Goal: Use online tool/utility

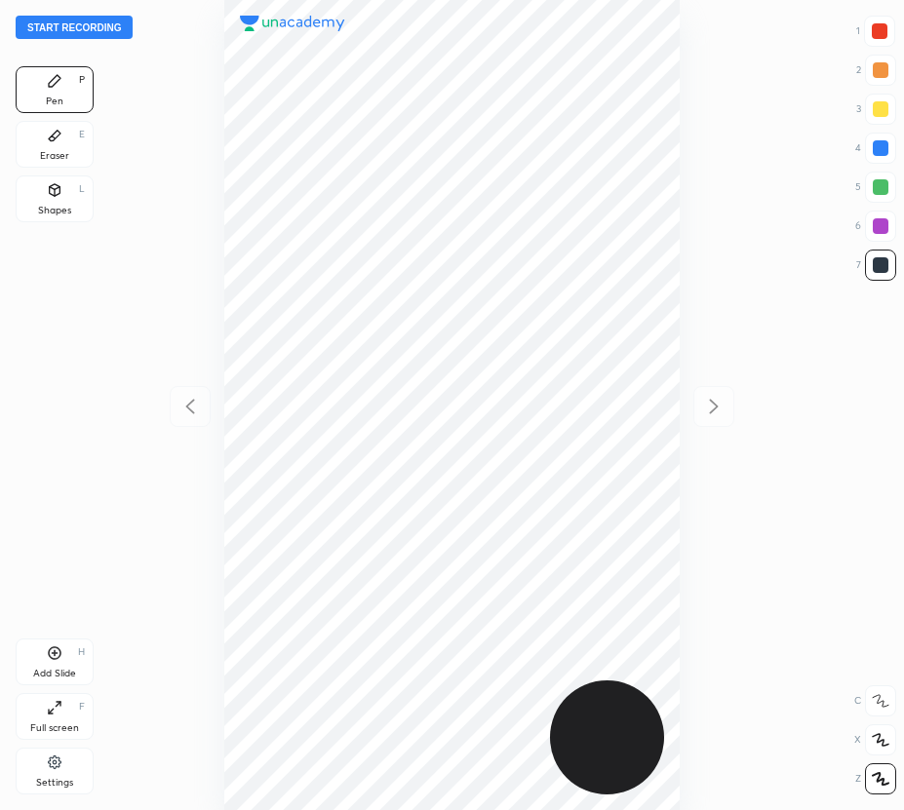
scroll to position [810, 592]
click at [68, 30] on button "Start recording" at bounding box center [74, 27] width 117 height 23
click at [882, 21] on div at bounding box center [879, 31] width 31 height 31
click at [879, 28] on div at bounding box center [880, 31] width 16 height 16
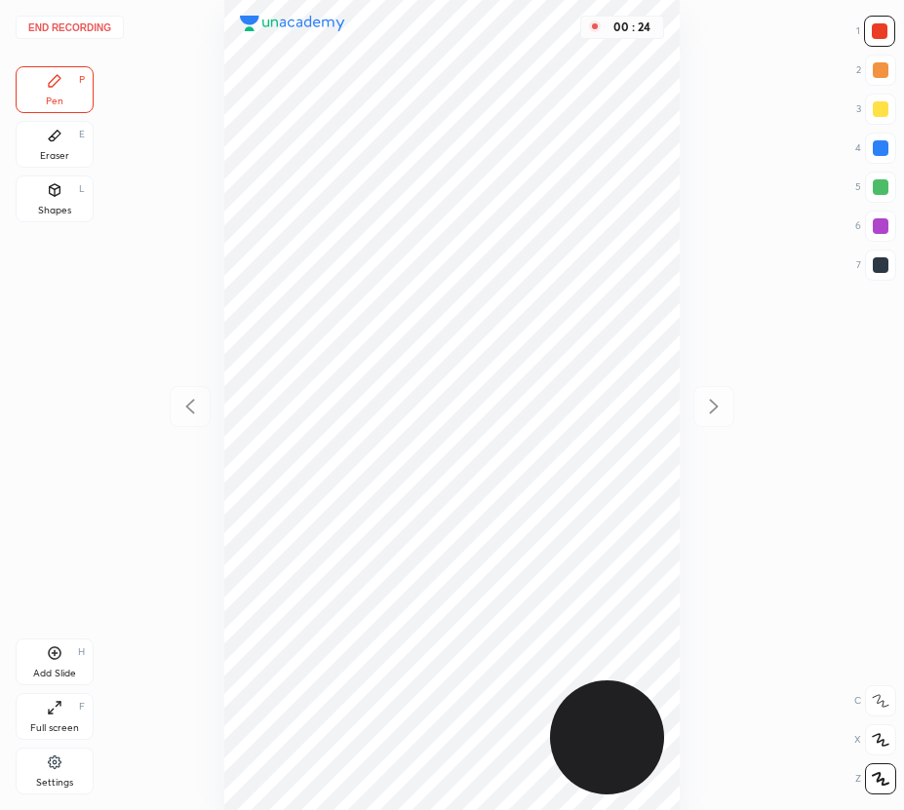
click at [877, 31] on div at bounding box center [880, 31] width 16 height 16
click at [67, 170] on div "Pen P Eraser E Shapes L" at bounding box center [55, 148] width 78 height 164
click at [35, 149] on div "Eraser E" at bounding box center [55, 144] width 78 height 47
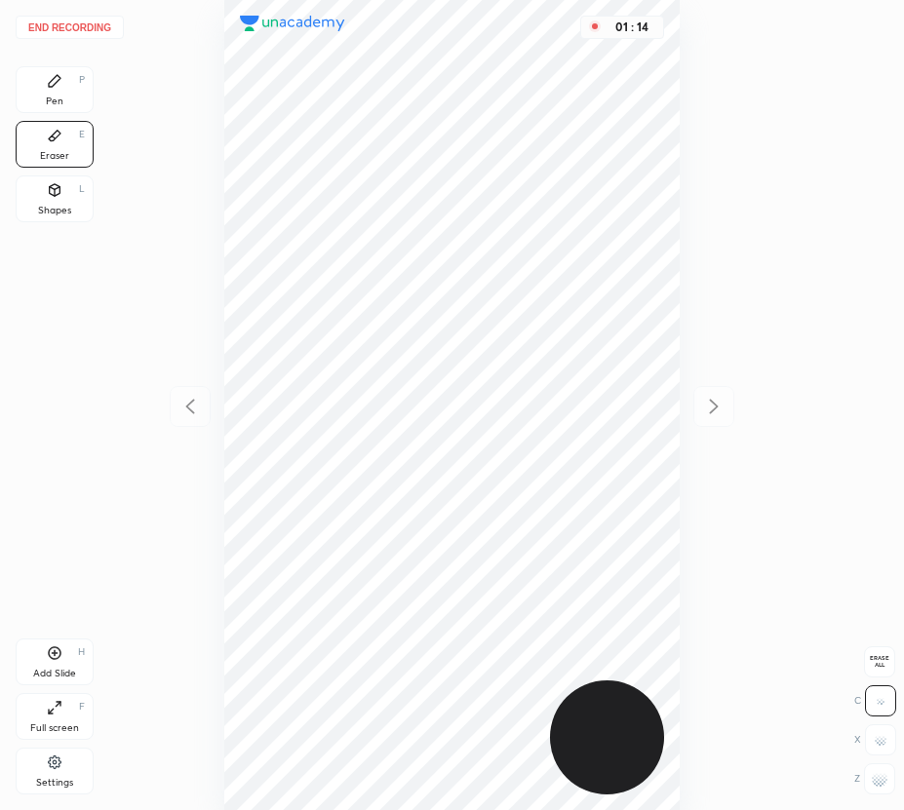
click at [70, 110] on div "Pen P" at bounding box center [55, 89] width 78 height 47
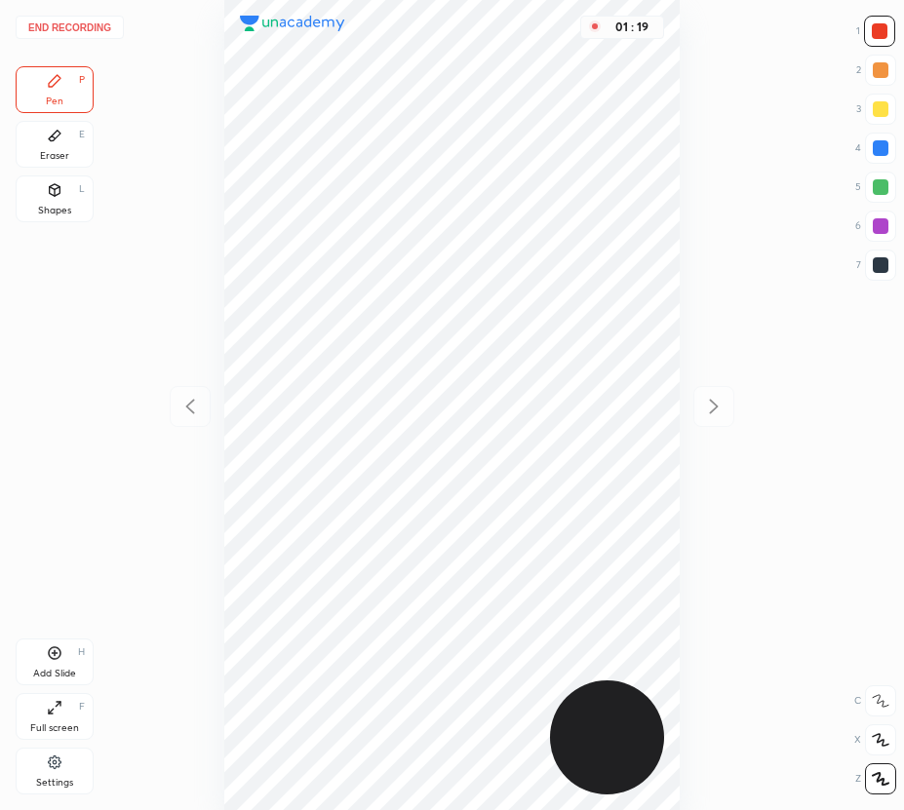
drag, startPoint x: 60, startPoint y: 655, endPoint x: 60, endPoint y: 673, distance: 17.6
click at [60, 653] on icon at bounding box center [55, 654] width 13 height 13
click at [190, 408] on icon at bounding box center [189, 406] width 23 height 23
click at [716, 405] on icon at bounding box center [714, 406] width 9 height 15
drag, startPoint x: 194, startPoint y: 391, endPoint x: 184, endPoint y: 362, distance: 30.8
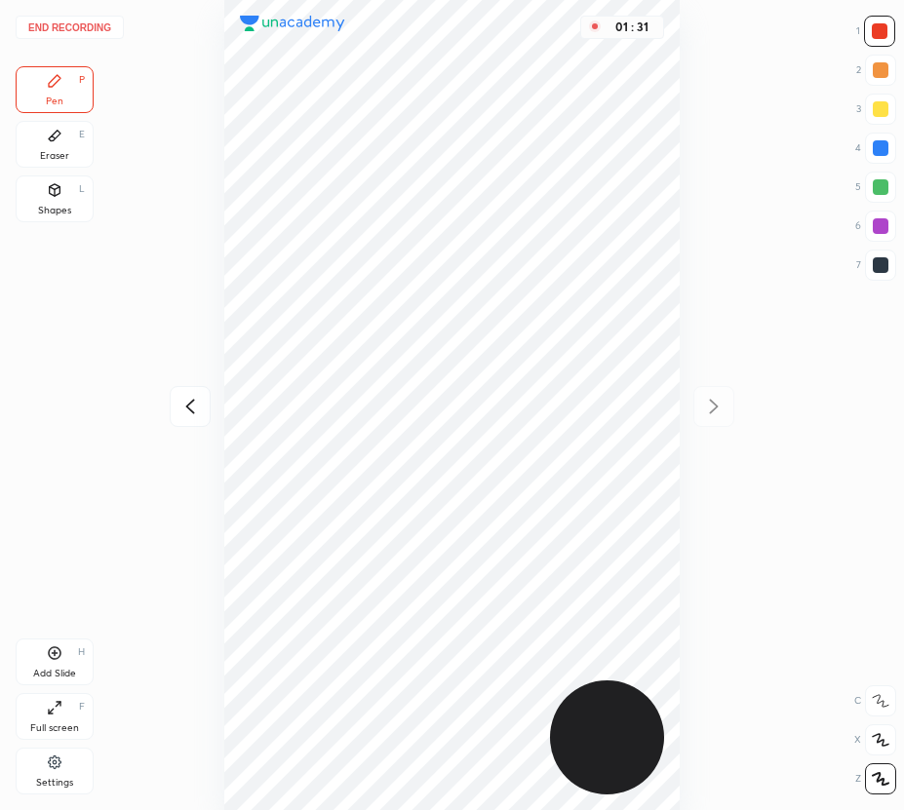
click at [192, 391] on div at bounding box center [190, 406] width 41 height 41
click at [718, 403] on icon at bounding box center [713, 406] width 23 height 23
click at [197, 411] on icon at bounding box center [189, 406] width 23 height 23
click at [718, 400] on icon at bounding box center [713, 406] width 23 height 23
drag, startPoint x: 201, startPoint y: 383, endPoint x: 192, endPoint y: 377, distance: 10.5
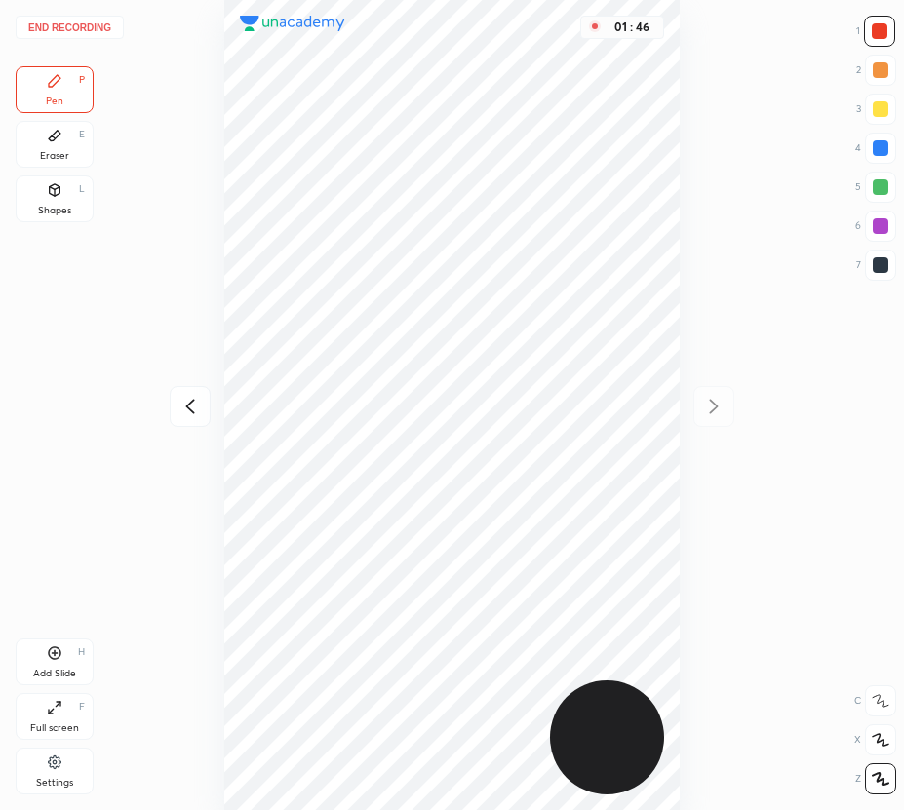
click at [200, 385] on div "01 : 46" at bounding box center [452, 405] width 592 height 810
click at [191, 413] on icon at bounding box center [189, 406] width 23 height 23
click at [711, 400] on icon at bounding box center [714, 406] width 9 height 15
click at [193, 400] on icon at bounding box center [189, 406] width 23 height 23
click at [707, 406] on icon at bounding box center [713, 406] width 23 height 23
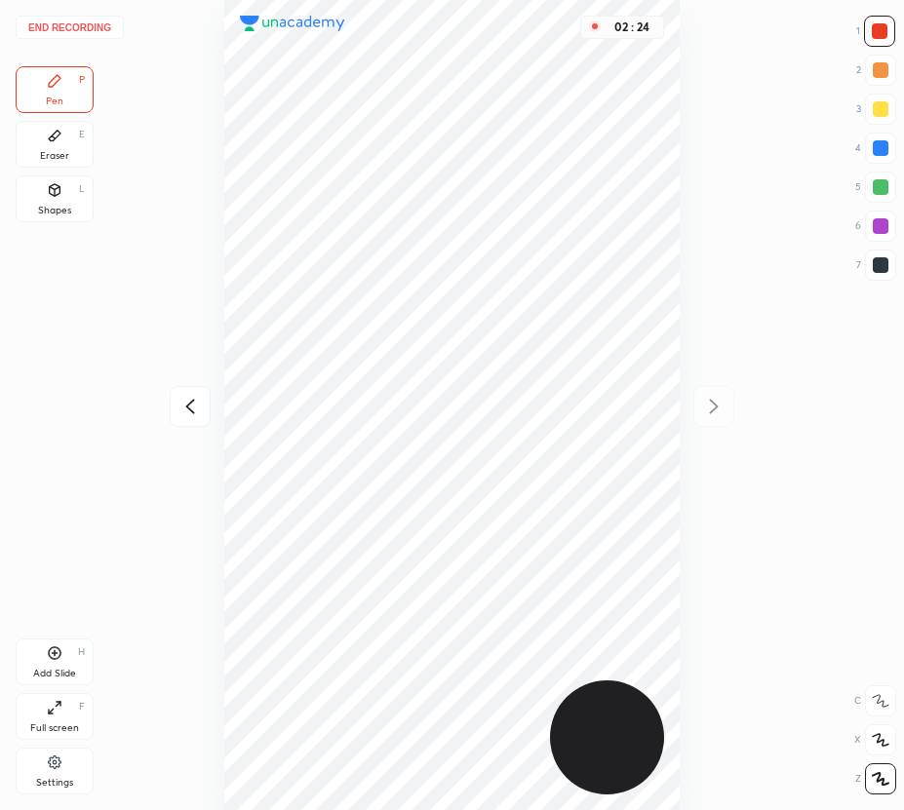
click at [885, 231] on div at bounding box center [880, 226] width 31 height 31
click at [201, 393] on div at bounding box center [190, 406] width 41 height 41
click at [711, 409] on icon at bounding box center [713, 406] width 23 height 23
click at [881, 143] on div at bounding box center [881, 148] width 16 height 16
drag, startPoint x: 59, startPoint y: 157, endPoint x: 212, endPoint y: 374, distance: 264.6
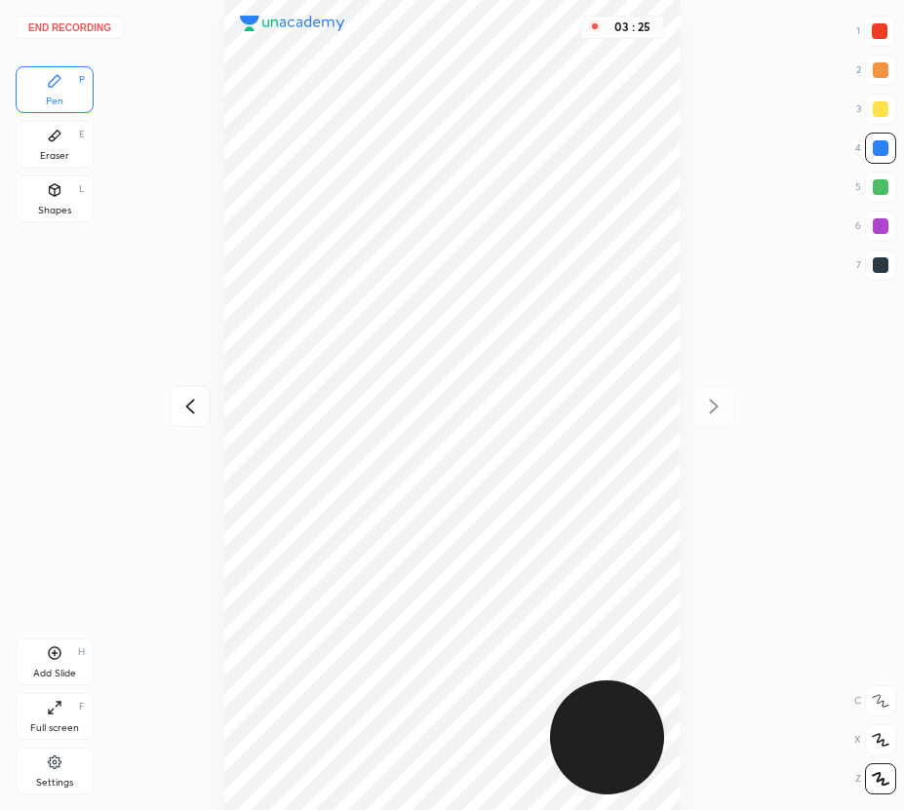
click at [73, 172] on div "Pen P Eraser E Shapes L" at bounding box center [55, 148] width 78 height 164
click at [55, 151] on div "Eraser" at bounding box center [54, 156] width 29 height 10
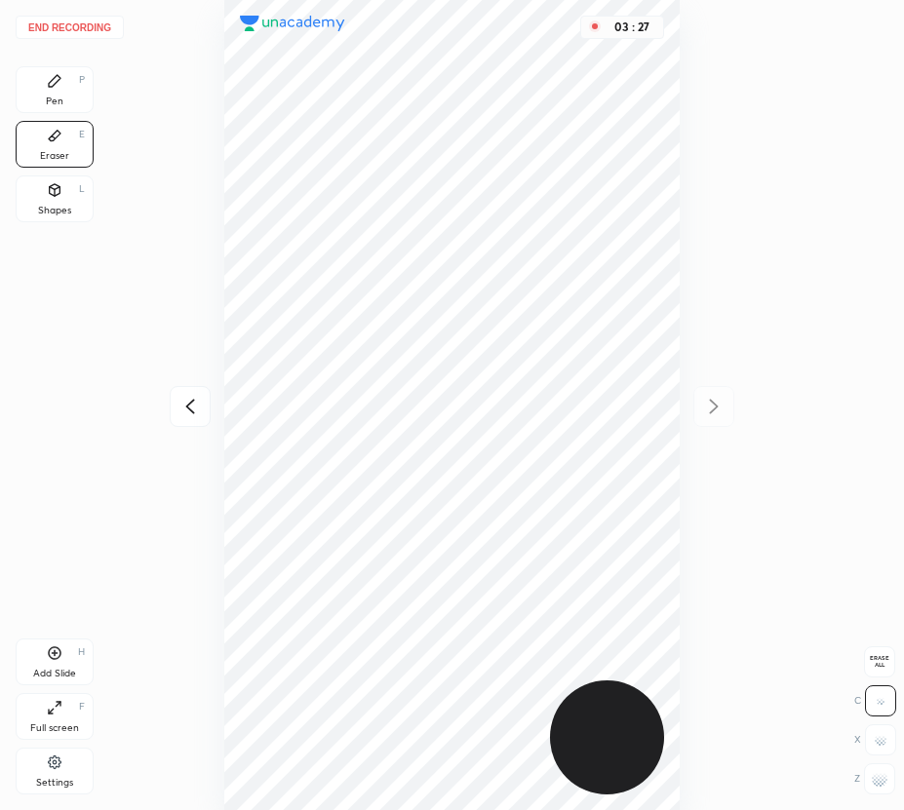
click at [40, 147] on div "Eraser E" at bounding box center [55, 144] width 78 height 47
click at [38, 143] on div "Eraser E" at bounding box center [55, 144] width 78 height 47
click at [87, 153] on div "Eraser E" at bounding box center [55, 144] width 78 height 47
click at [88, 154] on div "Eraser E" at bounding box center [55, 144] width 78 height 47
click at [88, 155] on div "Eraser E" at bounding box center [55, 144] width 78 height 47
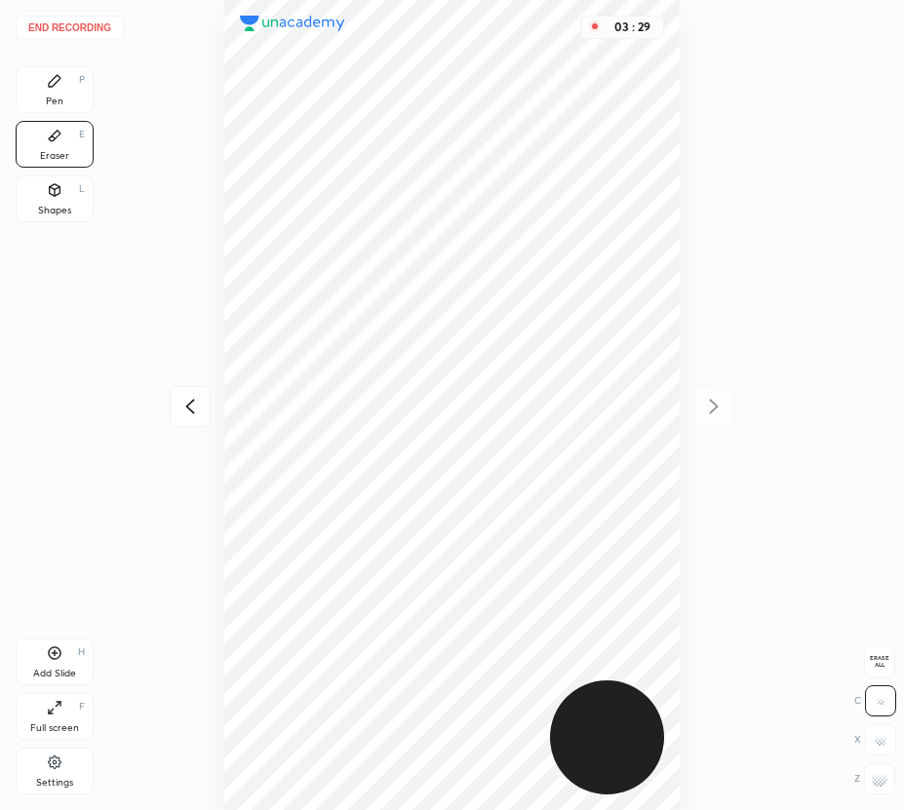
click at [83, 157] on div "Eraser E" at bounding box center [55, 144] width 78 height 47
click at [79, 155] on div "Eraser E" at bounding box center [55, 144] width 78 height 47
drag, startPoint x: 80, startPoint y: 154, endPoint x: 89, endPoint y: 168, distance: 16.2
click at [85, 164] on div "Eraser E" at bounding box center [55, 144] width 78 height 47
drag, startPoint x: 50, startPoint y: 97, endPoint x: 96, endPoint y: 165, distance: 82.2
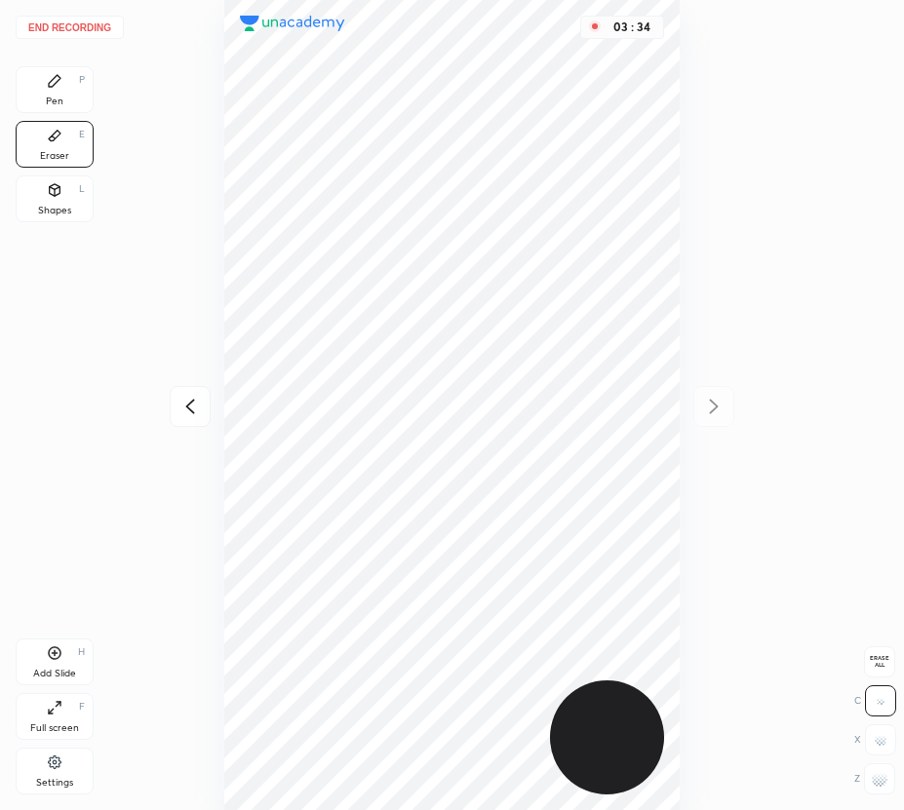
click at [57, 109] on div "Pen P" at bounding box center [55, 89] width 78 height 47
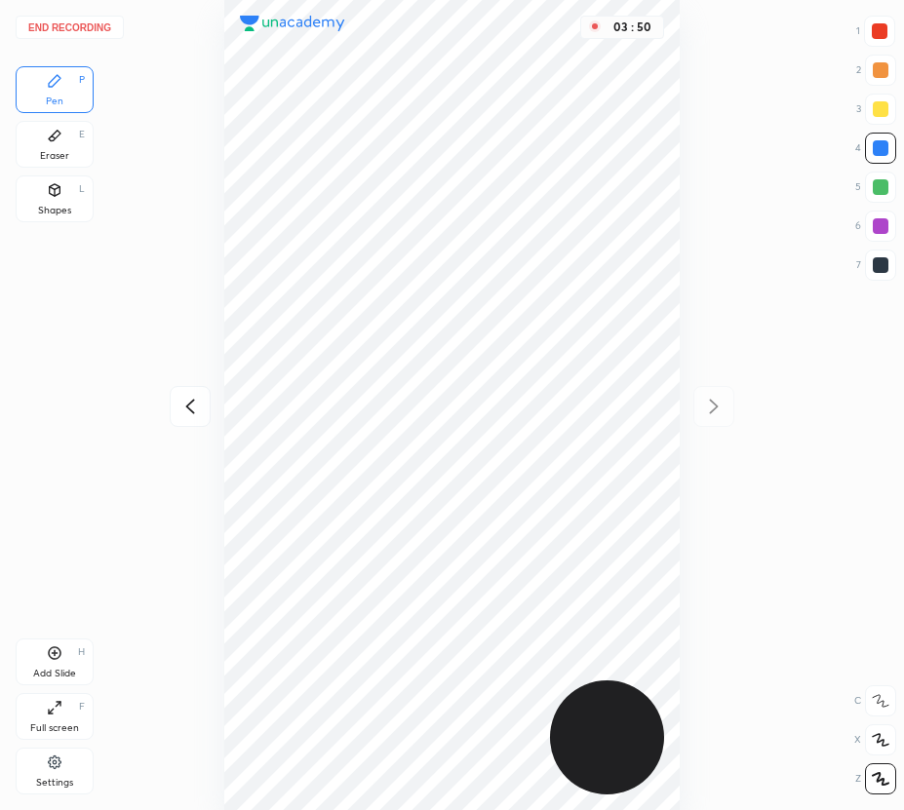
drag, startPoint x: 59, startPoint y: 668, endPoint x: 43, endPoint y: 731, distance: 65.3
click at [59, 669] on div "Add Slide" at bounding box center [54, 674] width 43 height 10
click at [182, 391] on div at bounding box center [190, 406] width 41 height 41
click at [717, 405] on icon at bounding box center [713, 406] width 23 height 23
drag, startPoint x: 199, startPoint y: 412, endPoint x: 193, endPoint y: 402, distance: 11.4
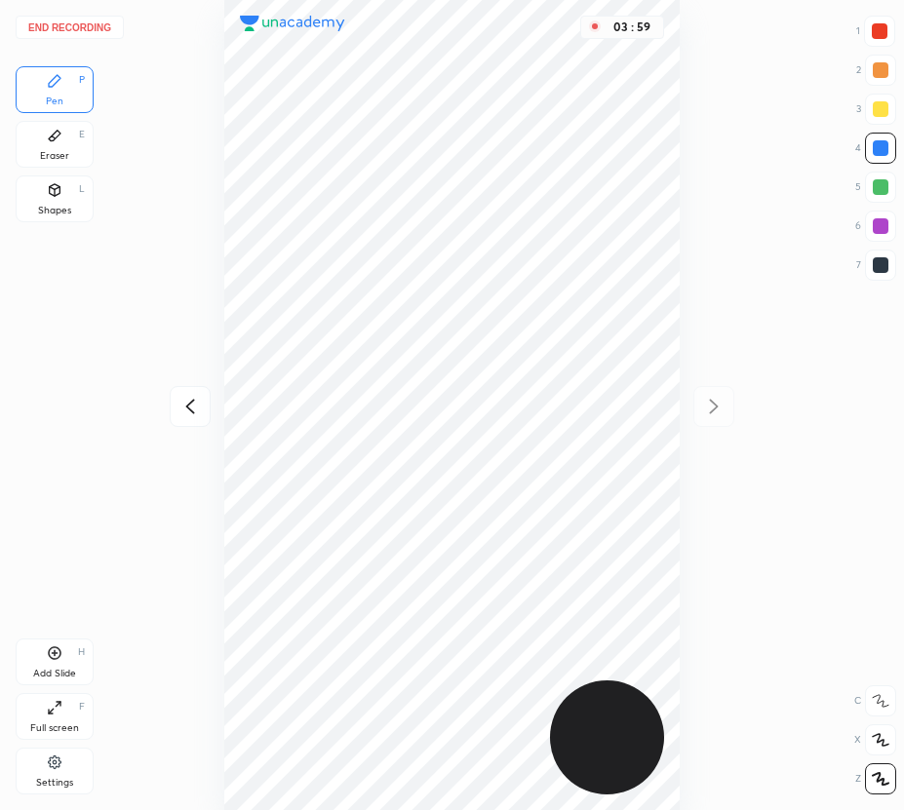
click at [198, 411] on icon at bounding box center [189, 406] width 23 height 23
click at [716, 404] on icon at bounding box center [713, 406] width 23 height 23
click at [873, 196] on div at bounding box center [880, 187] width 31 height 31
click at [195, 410] on icon at bounding box center [189, 406] width 23 height 23
click at [715, 410] on icon at bounding box center [713, 406] width 23 height 23
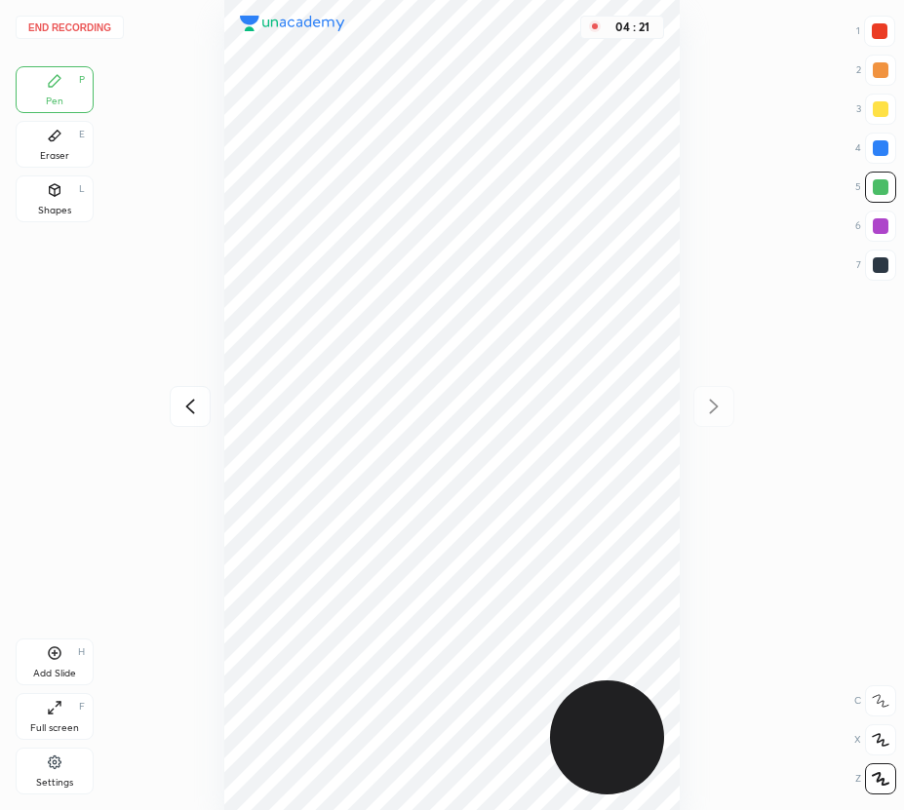
drag, startPoint x: 183, startPoint y: 406, endPoint x: 197, endPoint y: 413, distance: 15.3
click at [183, 407] on icon at bounding box center [189, 406] width 23 height 23
click at [709, 410] on icon at bounding box center [713, 406] width 23 height 23
click at [55, 655] on icon at bounding box center [55, 653] width 6 height 6
click at [192, 406] on icon at bounding box center [189, 406] width 23 height 23
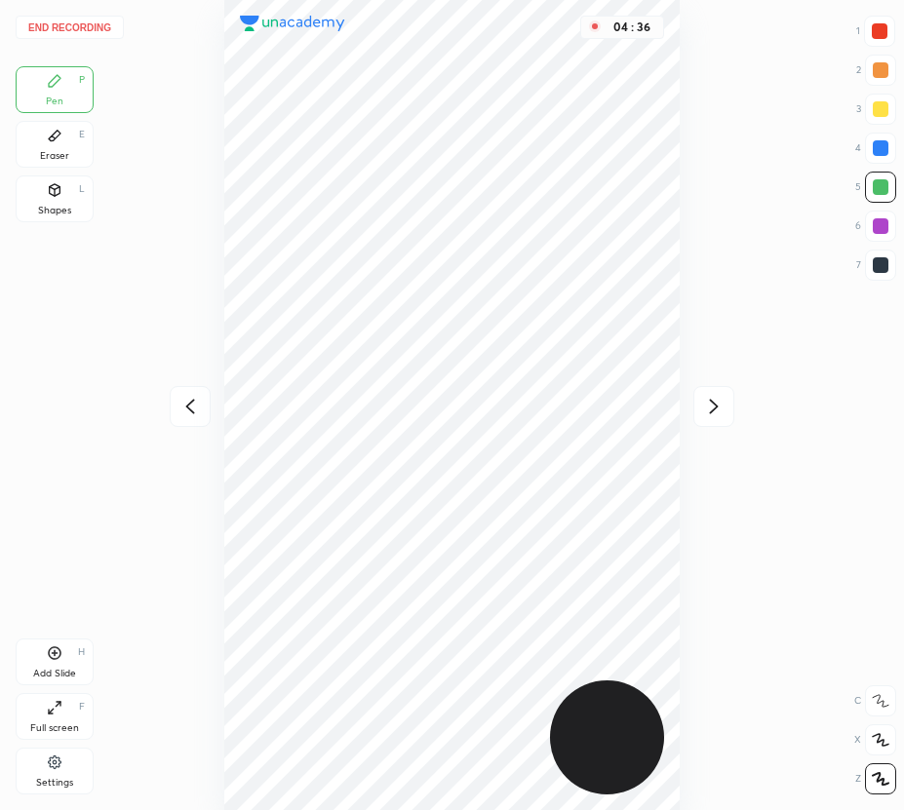
click at [186, 394] on div at bounding box center [190, 406] width 41 height 41
click at [719, 407] on icon at bounding box center [713, 406] width 23 height 23
click at [719, 408] on icon at bounding box center [713, 406] width 23 height 23
click at [196, 416] on icon at bounding box center [189, 406] width 23 height 23
click at [195, 414] on icon at bounding box center [189, 406] width 23 height 23
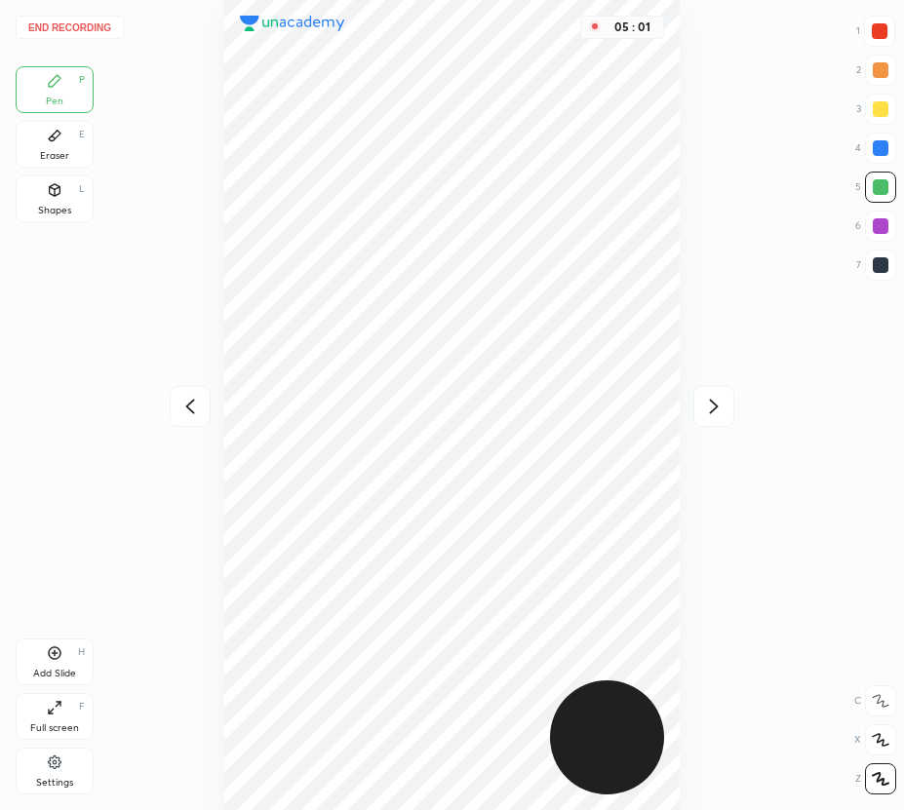
click at [714, 402] on icon at bounding box center [714, 406] width 9 height 15
click at [716, 401] on icon at bounding box center [713, 406] width 23 height 23
click at [55, 649] on icon at bounding box center [55, 654] width 16 height 16
click at [198, 407] on icon at bounding box center [189, 406] width 23 height 23
click at [198, 406] on icon at bounding box center [189, 406] width 23 height 23
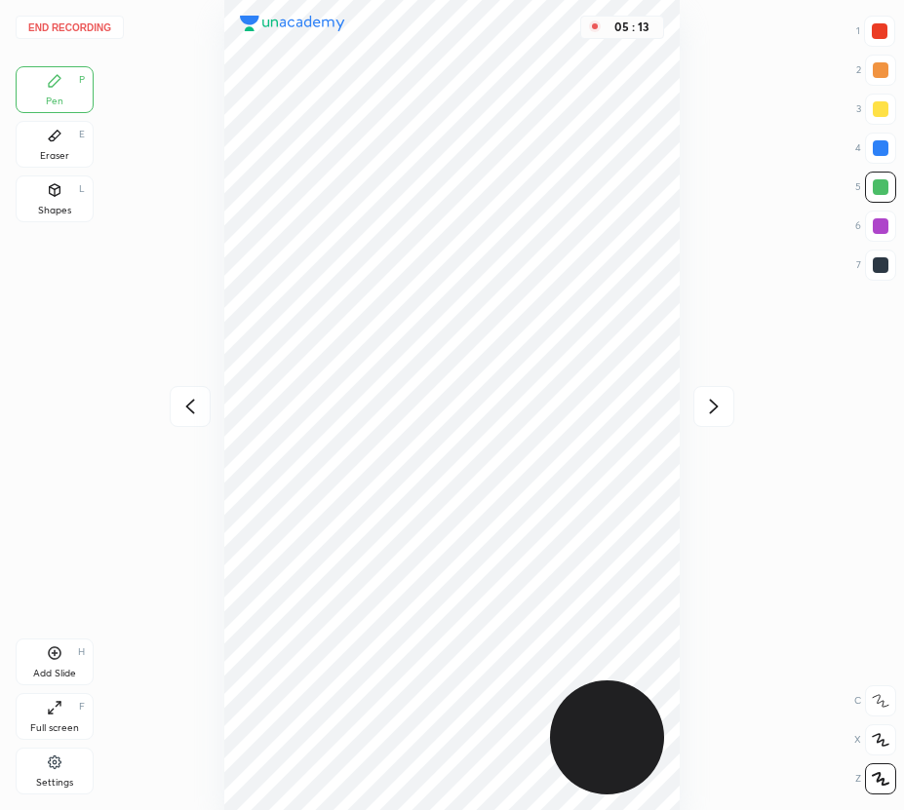
click at [195, 405] on icon at bounding box center [189, 406] width 23 height 23
click at [709, 406] on icon at bounding box center [713, 406] width 23 height 23
click at [712, 404] on icon at bounding box center [713, 406] width 23 height 23
click at [711, 412] on icon at bounding box center [714, 406] width 9 height 15
click at [198, 411] on icon at bounding box center [189, 406] width 23 height 23
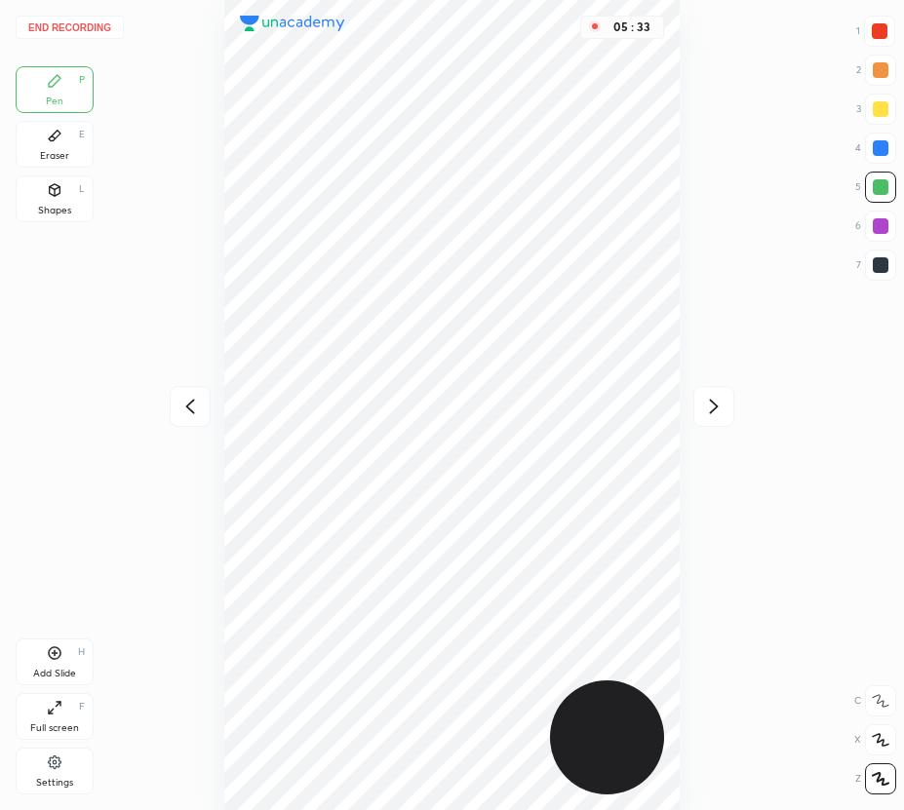
drag, startPoint x: 195, startPoint y: 401, endPoint x: 208, endPoint y: 398, distance: 13.0
click at [193, 401] on icon at bounding box center [189, 406] width 23 height 23
click at [716, 403] on icon at bounding box center [713, 406] width 23 height 23
click at [714, 404] on icon at bounding box center [713, 406] width 23 height 23
click at [714, 406] on div "05 : 34" at bounding box center [452, 405] width 592 height 810
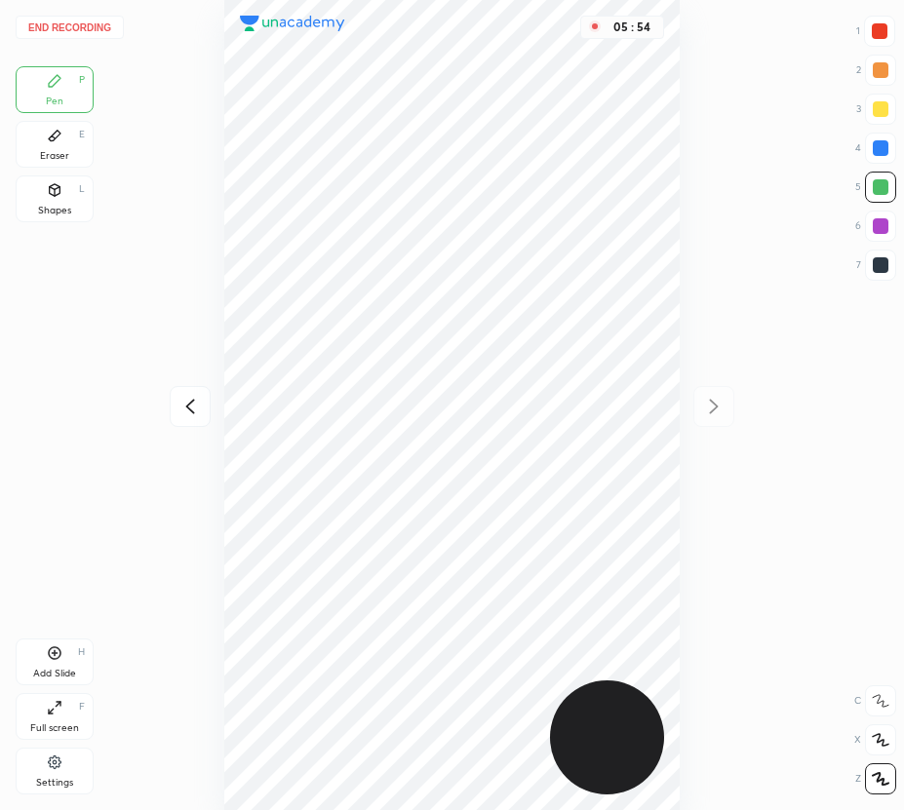
click at [102, 29] on button "End recording" at bounding box center [70, 27] width 108 height 23
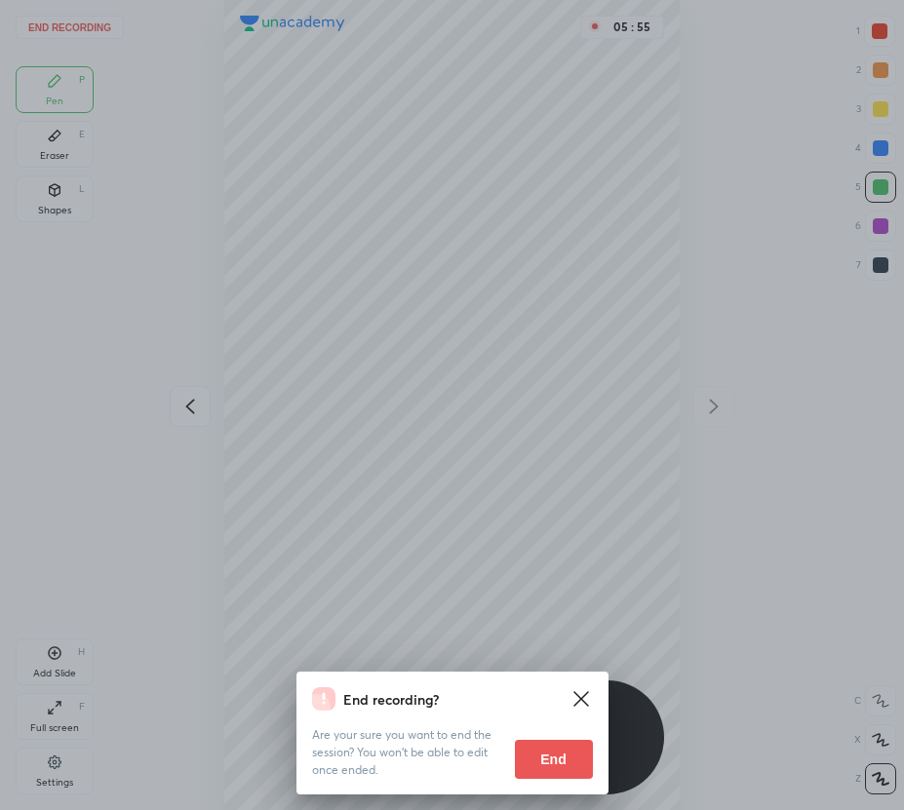
drag, startPoint x: 560, startPoint y: 754, endPoint x: 426, endPoint y: 729, distance: 135.8
click at [550, 753] on button "End" at bounding box center [554, 759] width 78 height 39
